Goal: Information Seeking & Learning: Learn about a topic

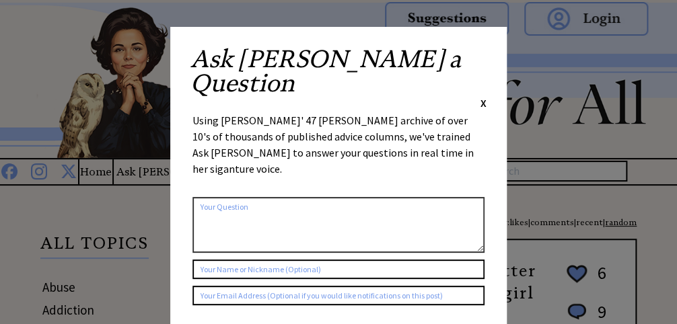
click at [483, 96] on span "X" at bounding box center [484, 102] width 6 height 13
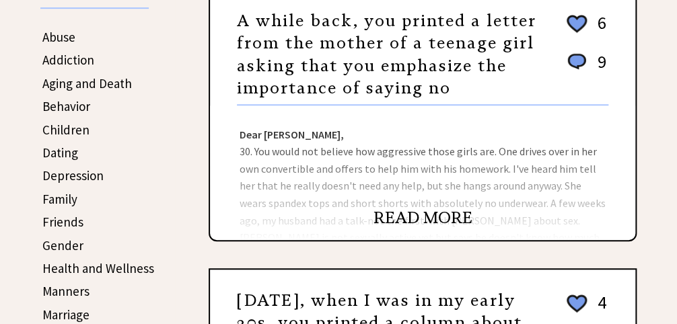
scroll to position [269, 0]
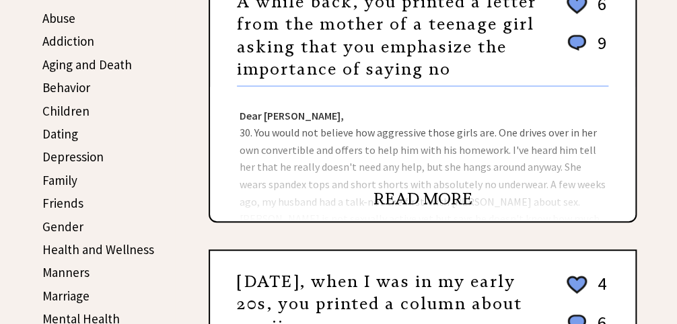
click at [440, 194] on link "READ MORE" at bounding box center [423, 199] width 99 height 20
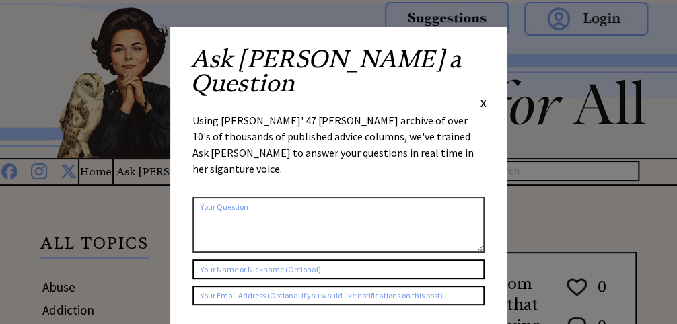
click at [479, 56] on div "Ask Ann a Question X" at bounding box center [339, 78] width 296 height 63
click at [485, 96] on span "X" at bounding box center [484, 102] width 6 height 13
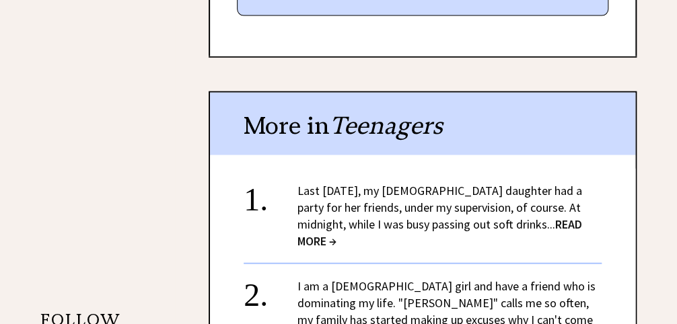
scroll to position [1023, 0]
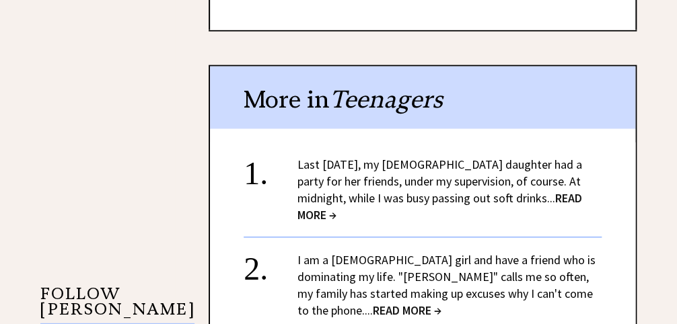
click at [532, 191] on span "READ MORE →" at bounding box center [440, 207] width 285 height 32
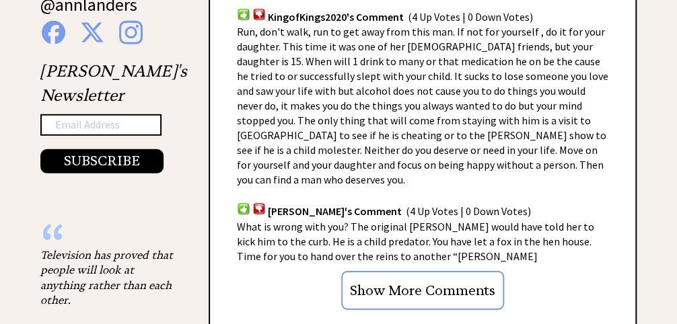
scroll to position [1239, 0]
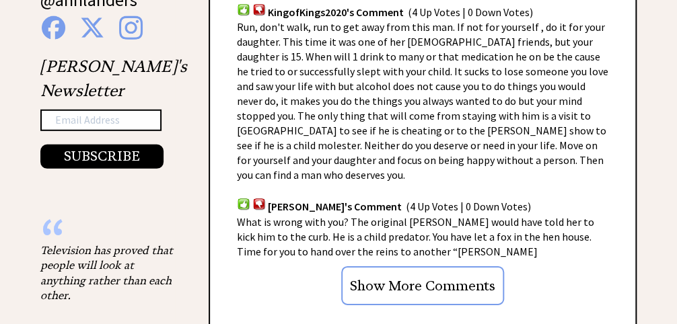
click at [425, 267] on input "Show More Comments" at bounding box center [422, 286] width 163 height 39
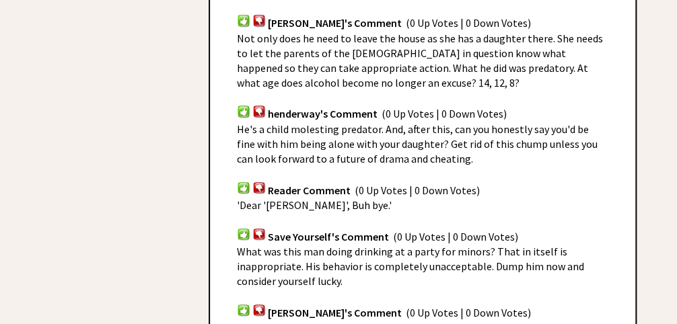
scroll to position [2747, 0]
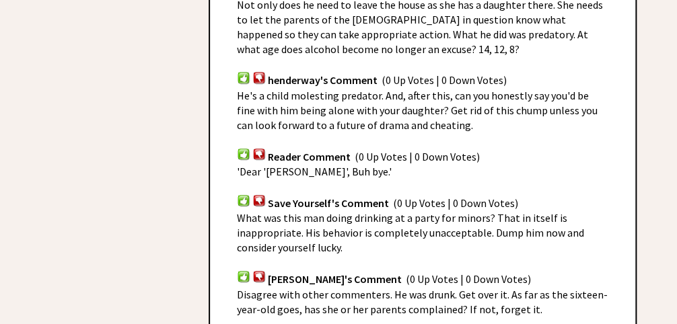
click at [242, 148] on img at bounding box center [243, 154] width 13 height 13
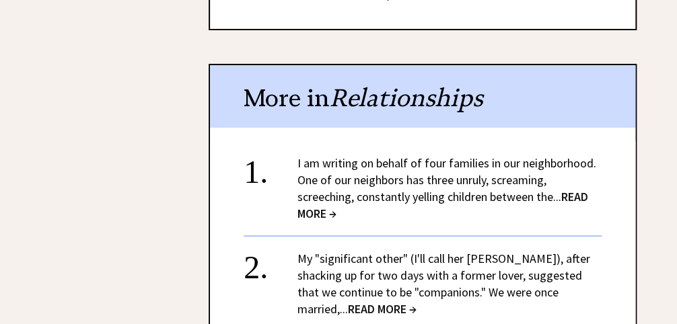
scroll to position [3231, 0]
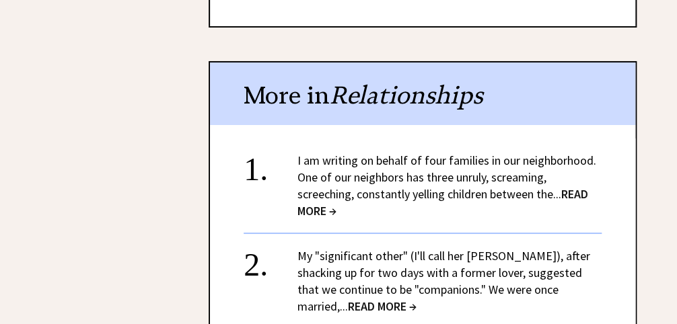
click at [312, 186] on span "READ MORE →" at bounding box center [443, 202] width 291 height 32
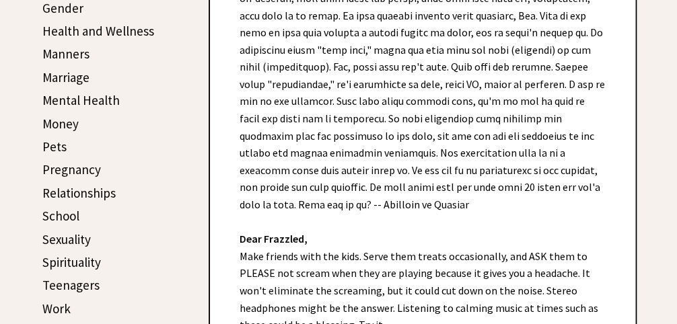
scroll to position [485, 0]
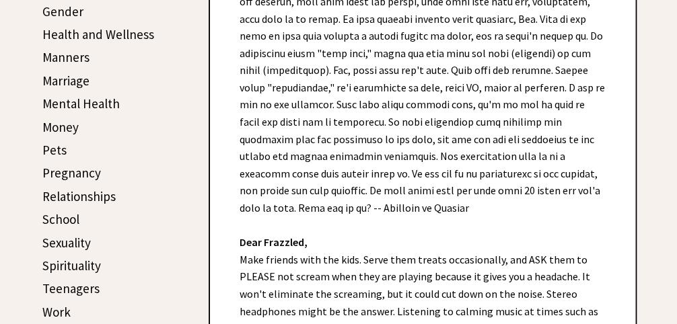
click at [69, 51] on link "Manners" at bounding box center [65, 57] width 47 height 16
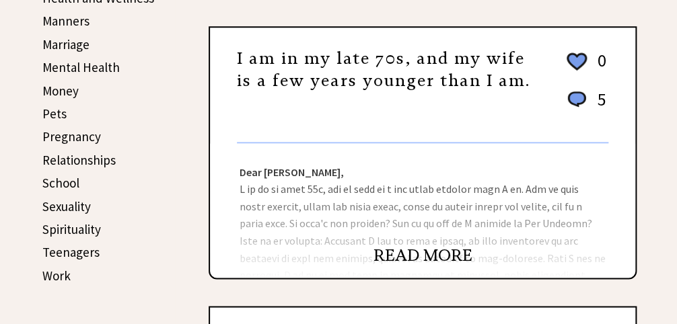
scroll to position [539, 0]
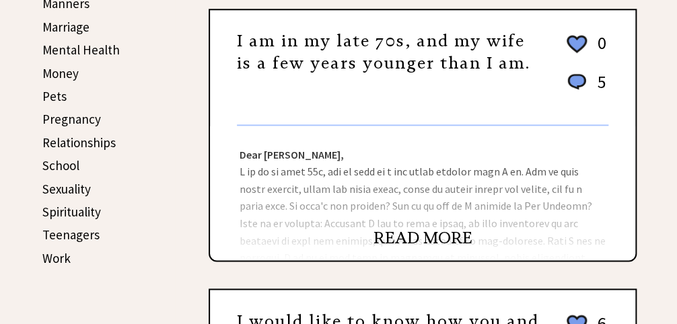
click at [409, 228] on link "READ MORE" at bounding box center [423, 238] width 99 height 20
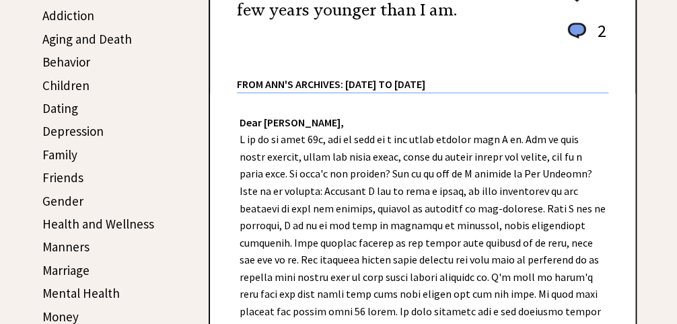
scroll to position [269, 0]
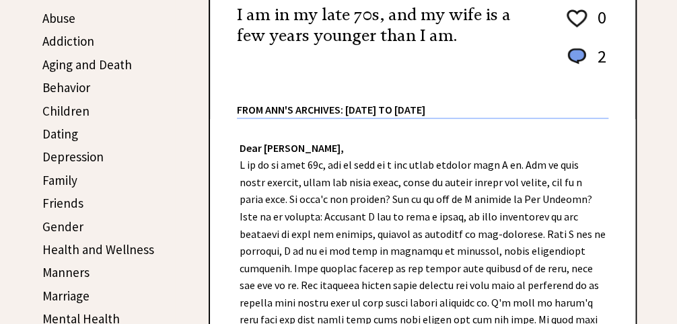
click at [106, 61] on link "Aging and Death" at bounding box center [87, 65] width 90 height 16
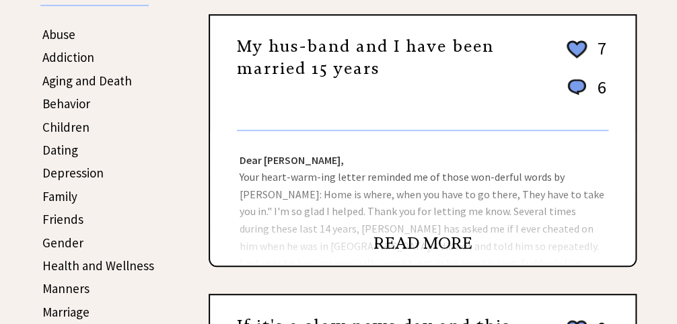
scroll to position [269, 0]
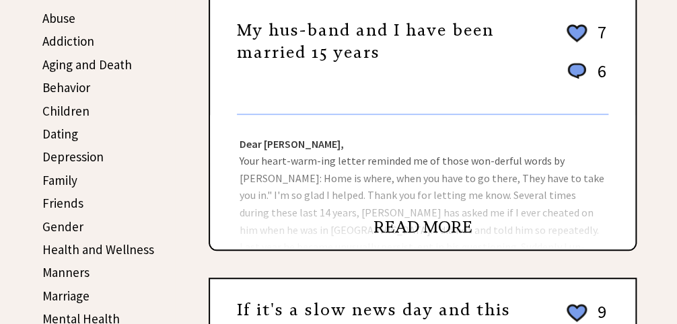
click at [428, 221] on link "READ MORE" at bounding box center [423, 227] width 99 height 20
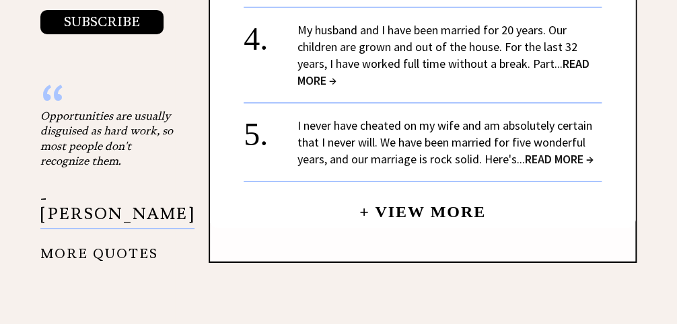
scroll to position [1562, 0]
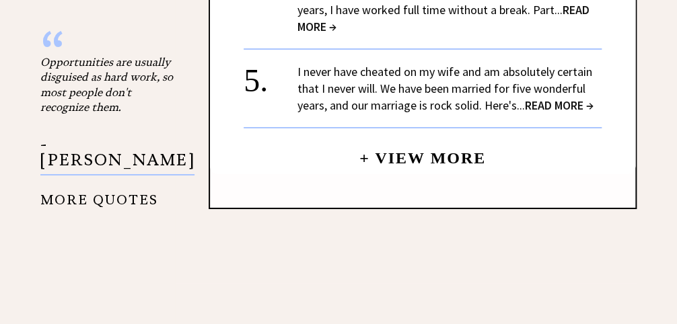
click at [425, 164] on link "+ View More" at bounding box center [422, 152] width 127 height 29
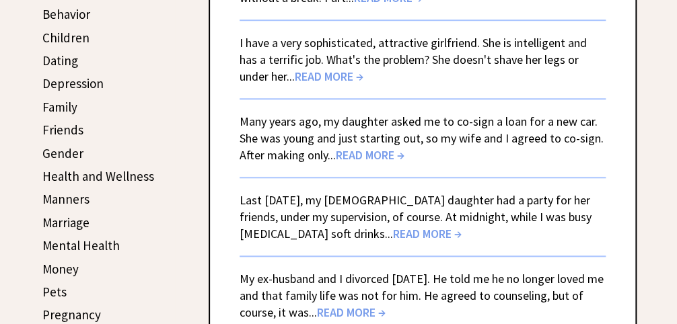
scroll to position [377, 0]
